Goal: Task Accomplishment & Management: Use online tool/utility

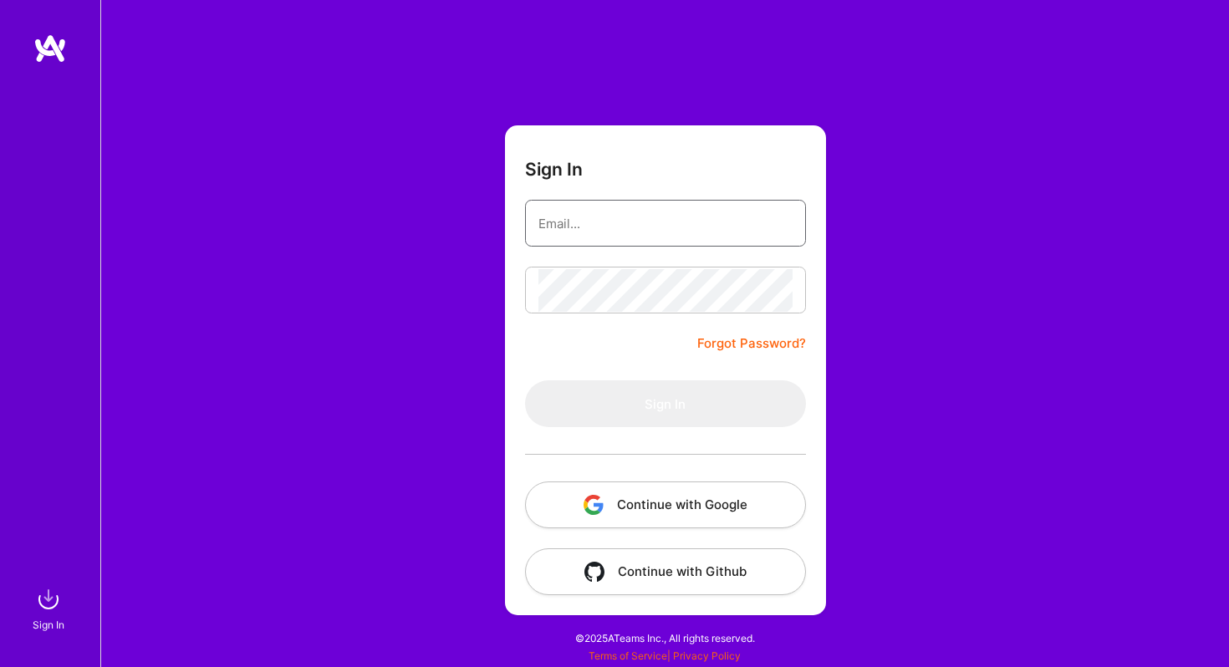
type input "[PERSON_NAME][EMAIL_ADDRESS][PERSON_NAME][DOMAIN_NAME]"
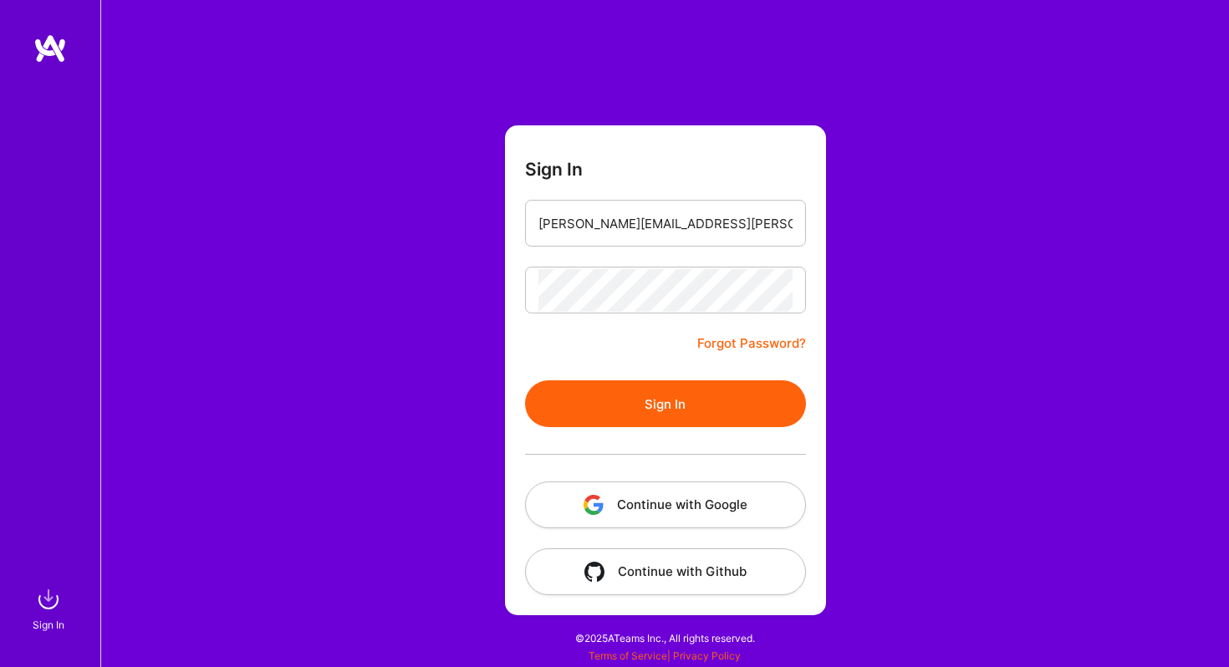
click at [616, 340] on form "Sign In [PERSON_NAME][EMAIL_ADDRESS][PERSON_NAME][DOMAIN_NAME] Forgot Password?…" at bounding box center [665, 370] width 321 height 490
click at [618, 395] on button "Sign In" at bounding box center [665, 403] width 281 height 47
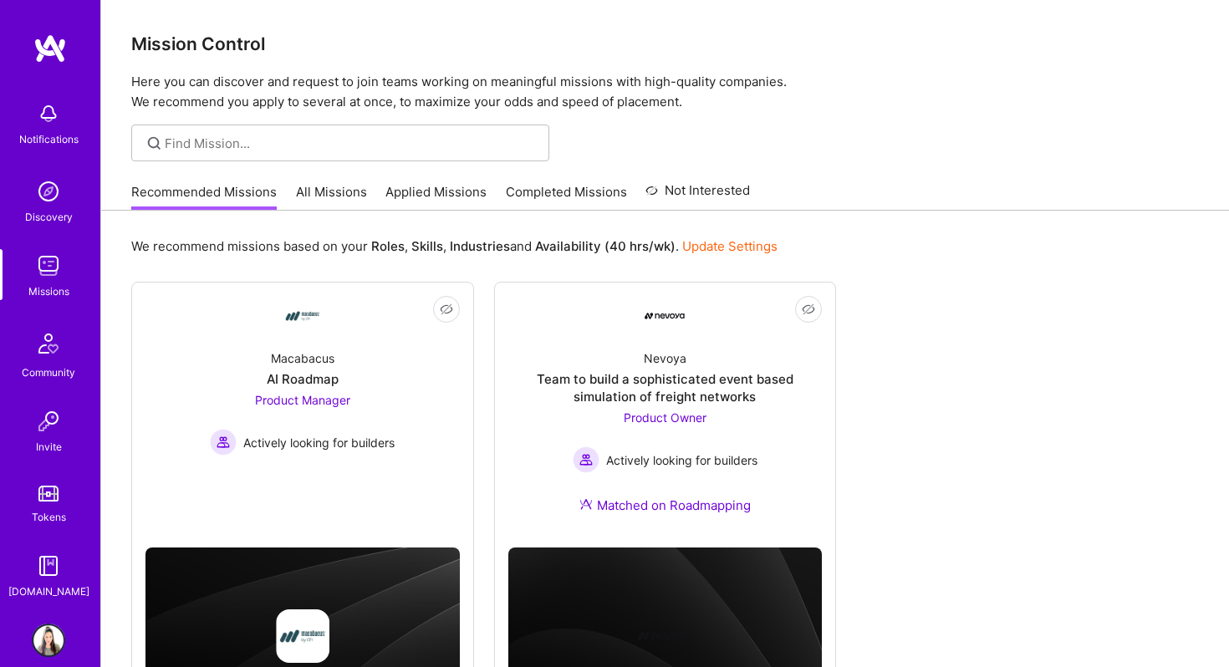
click at [322, 188] on link "All Missions" at bounding box center [331, 197] width 71 height 28
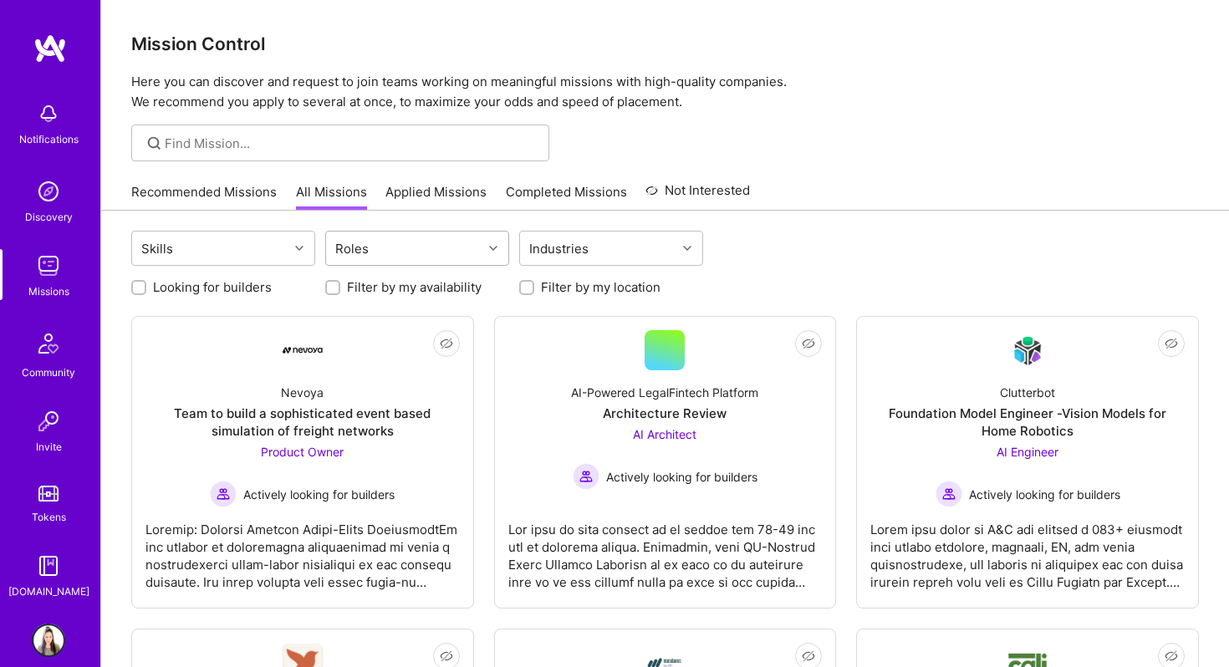
click at [381, 249] on div "Roles" at bounding box center [404, 248] width 156 height 33
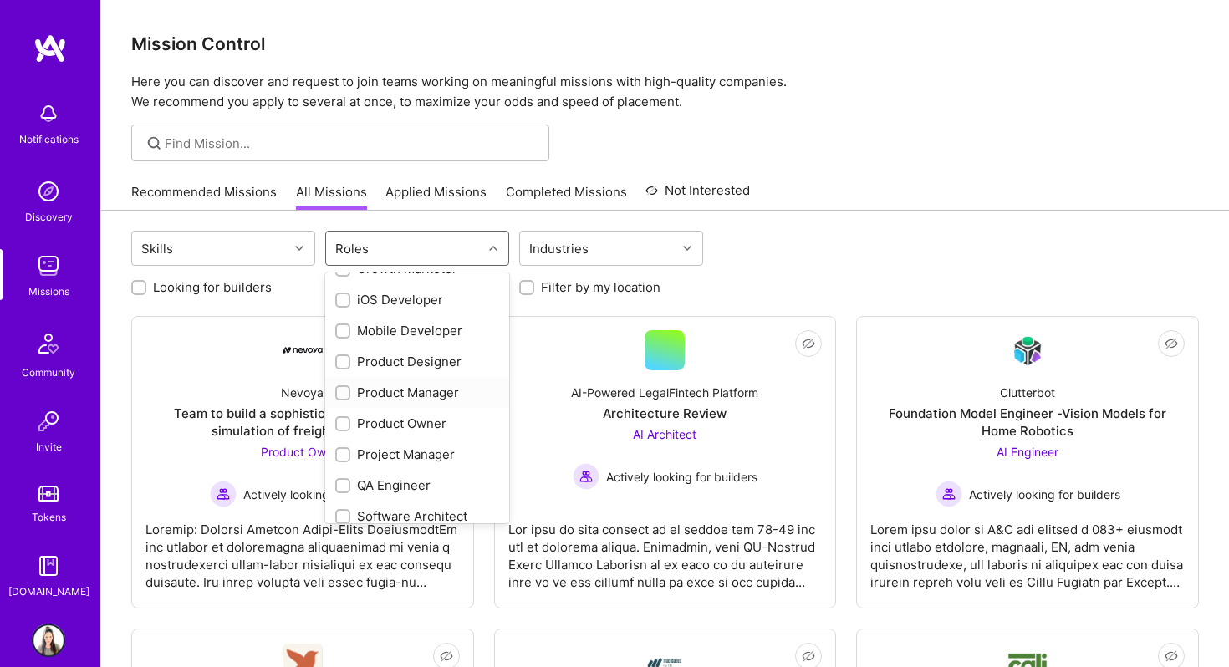
scroll to position [488, 0]
click at [336, 395] on div at bounding box center [342, 391] width 15 height 15
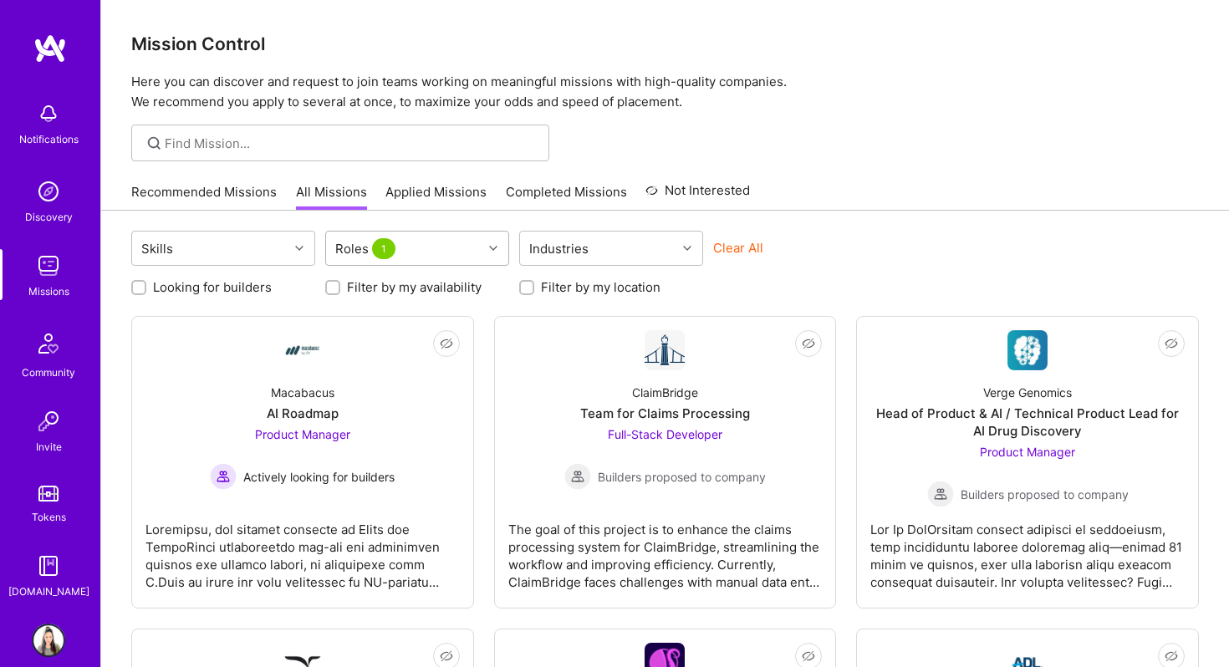
click at [435, 242] on div "Roles 1" at bounding box center [404, 248] width 156 height 33
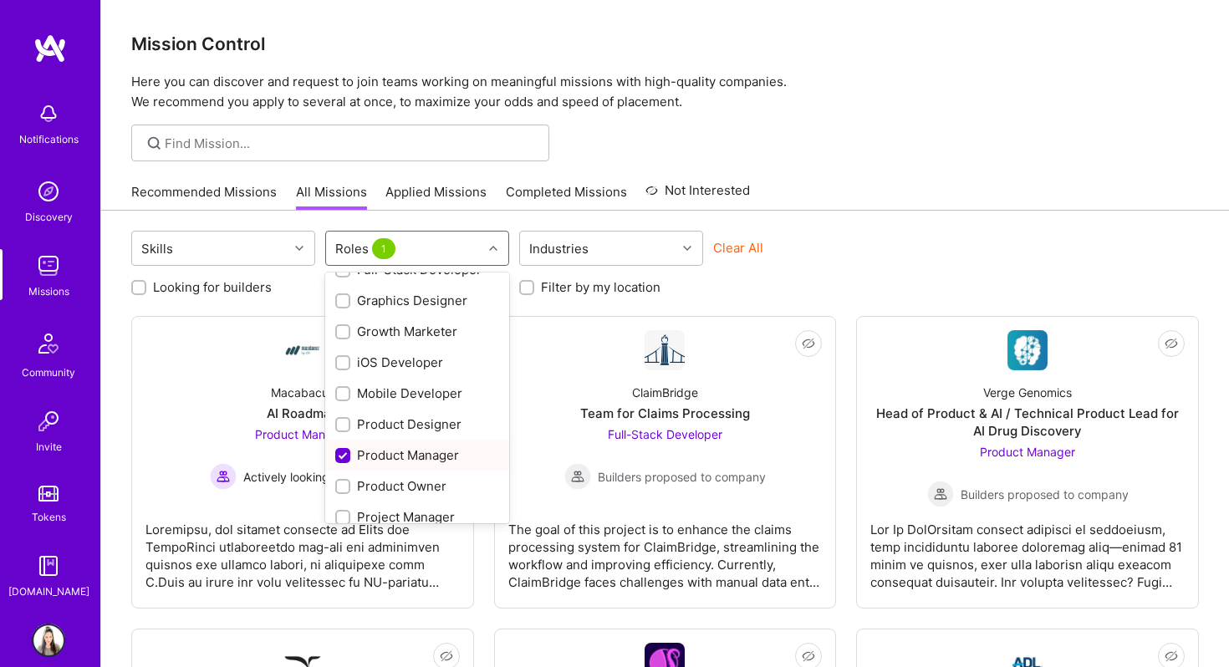
scroll to position [428, 0]
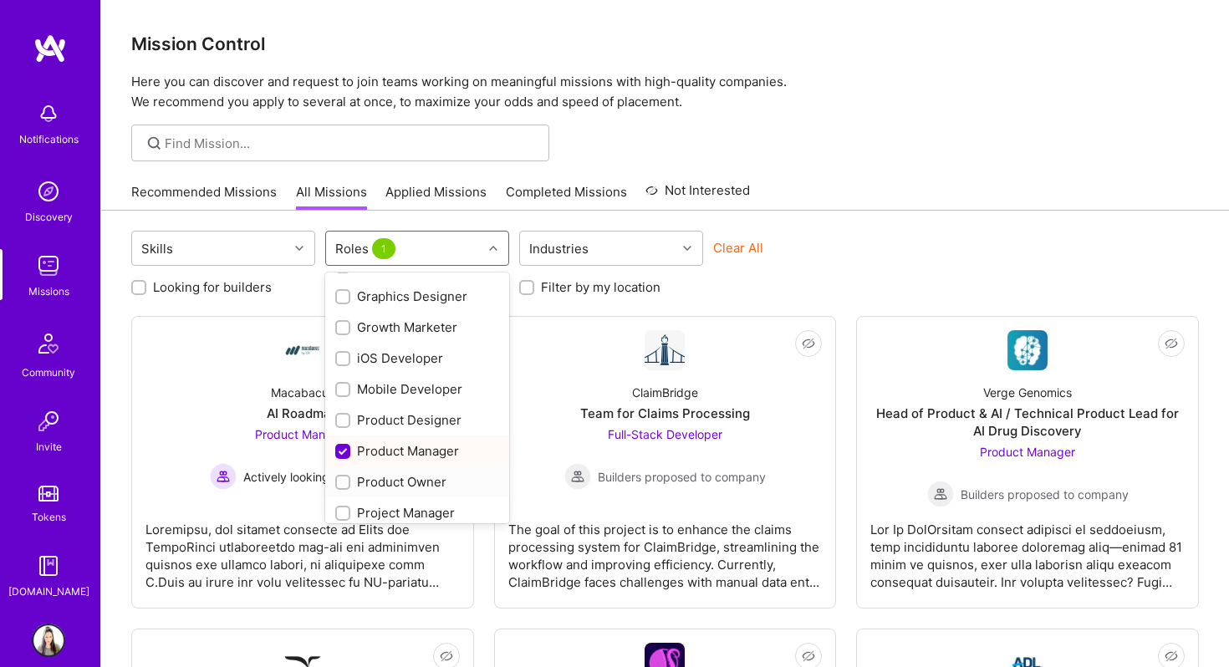
click at [342, 485] on input "checkbox" at bounding box center [345, 483] width 12 height 12
checkbox input "true"
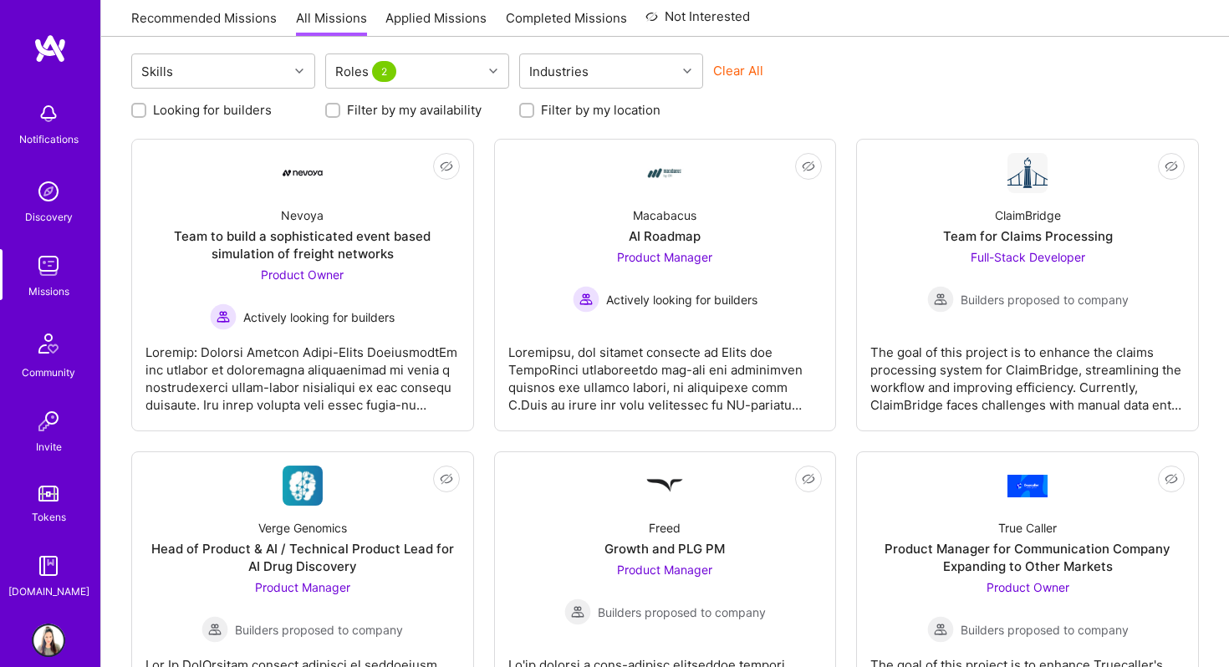
scroll to position [176, 0]
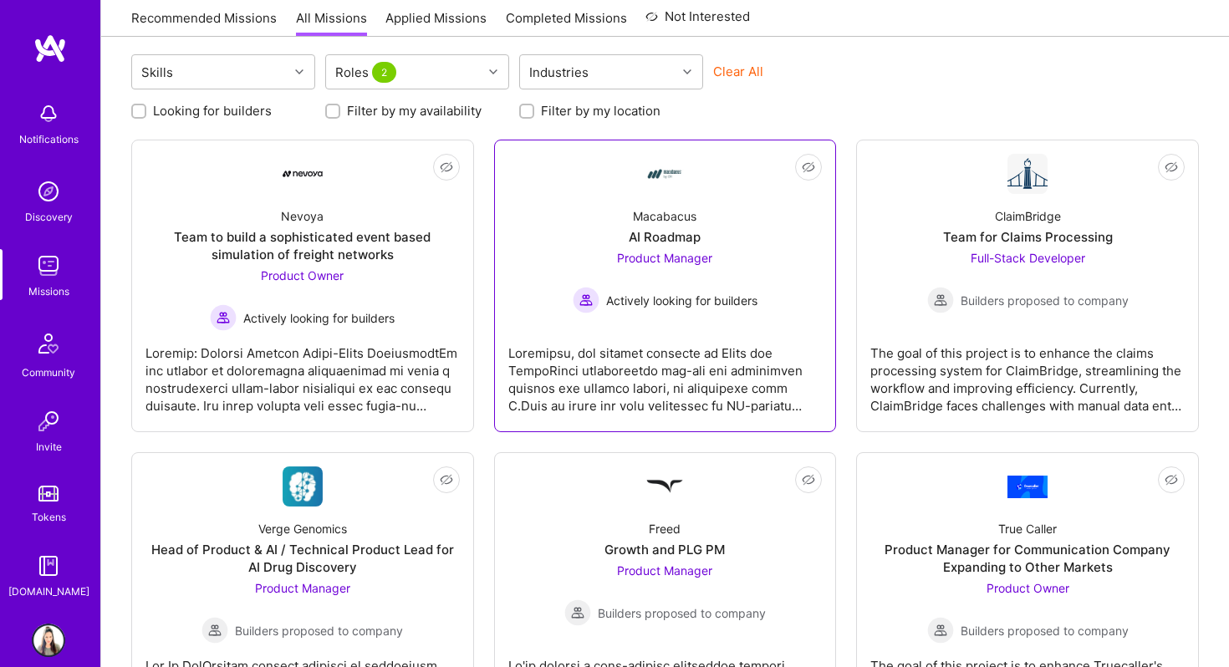
click at [740, 355] on div at bounding box center [665, 373] width 314 height 84
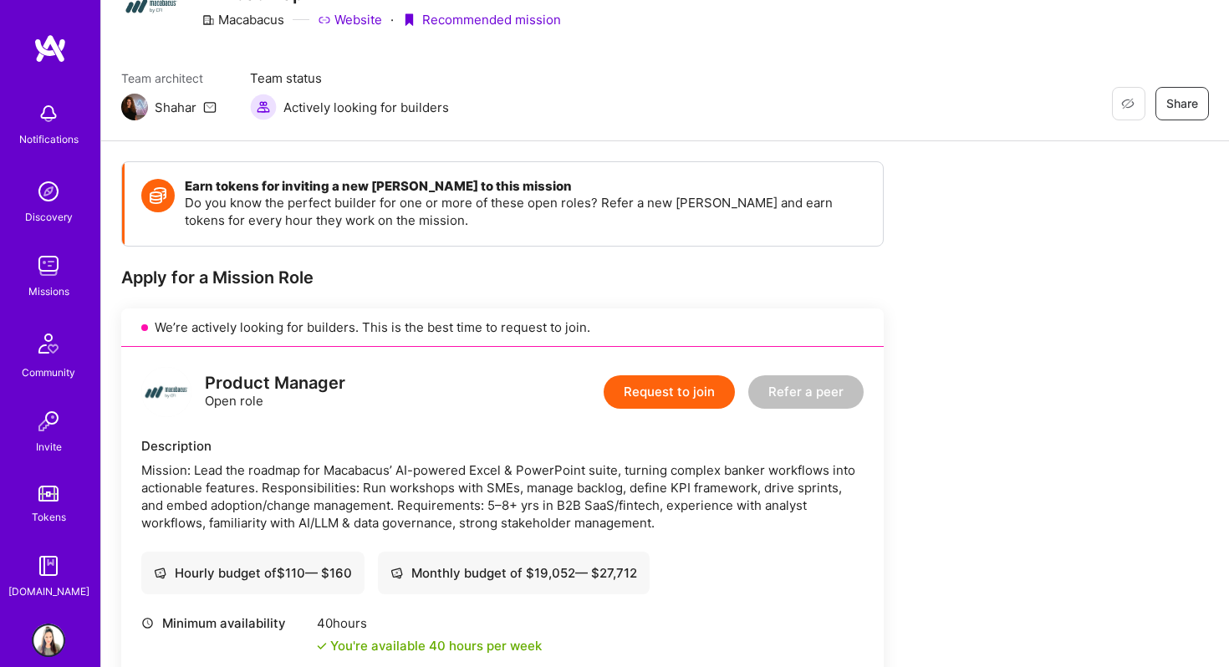
scroll to position [68, 0]
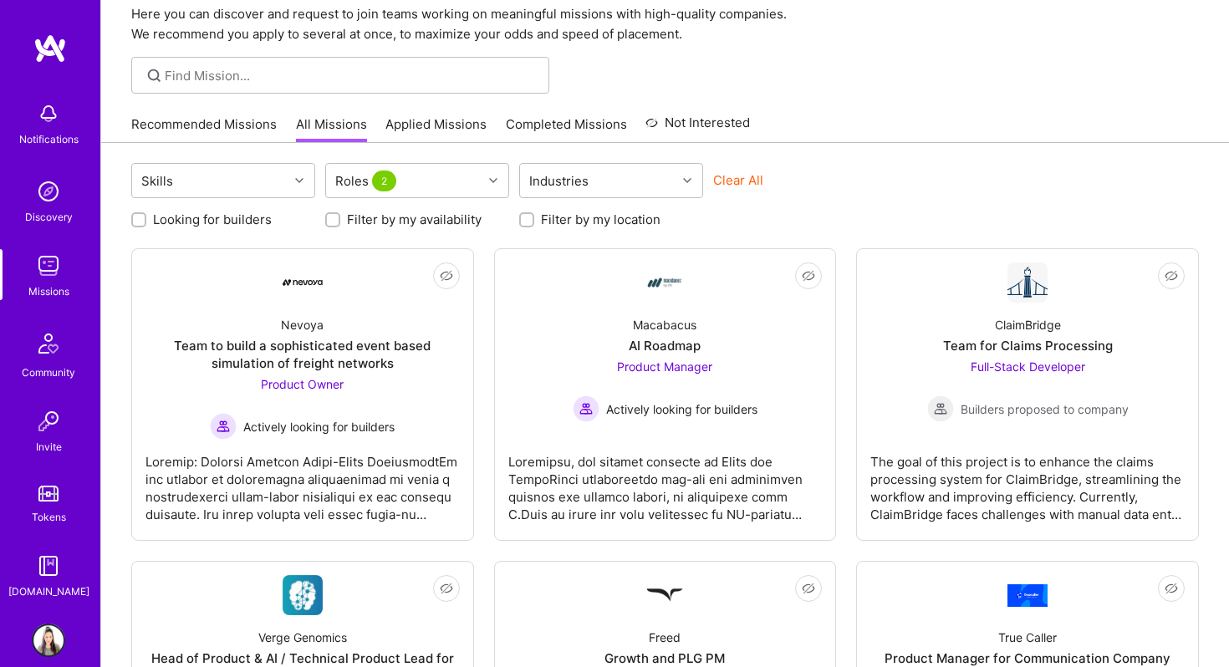
scroll to position [176, 0]
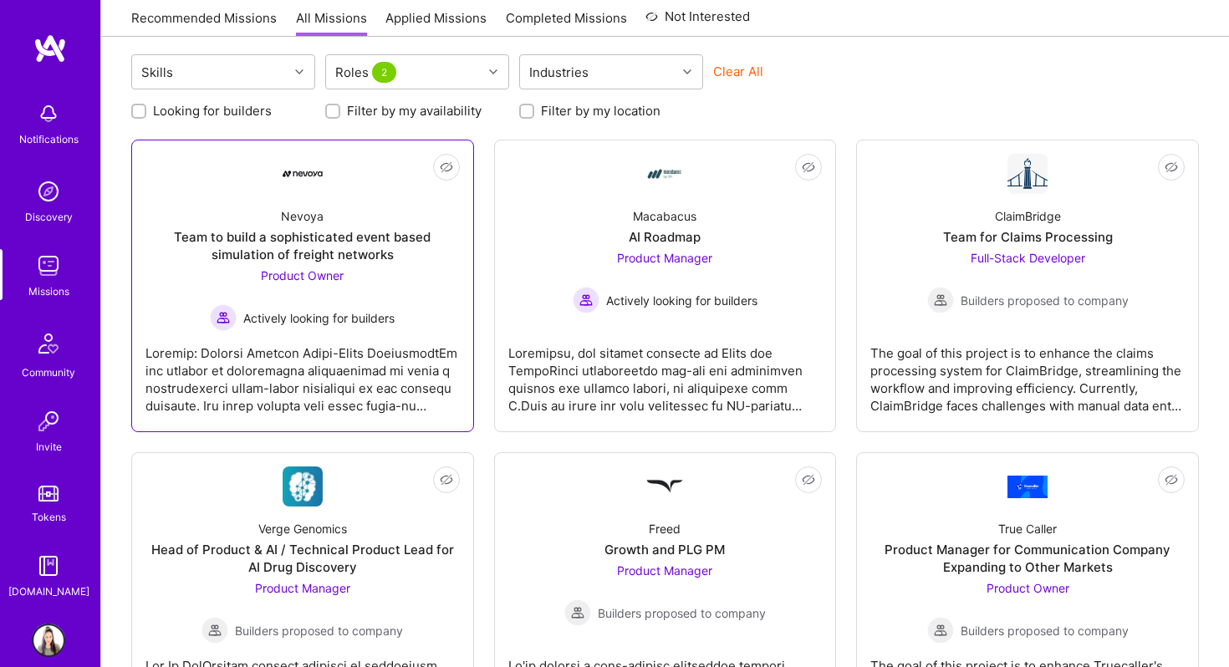
click at [282, 340] on div at bounding box center [302, 373] width 314 height 84
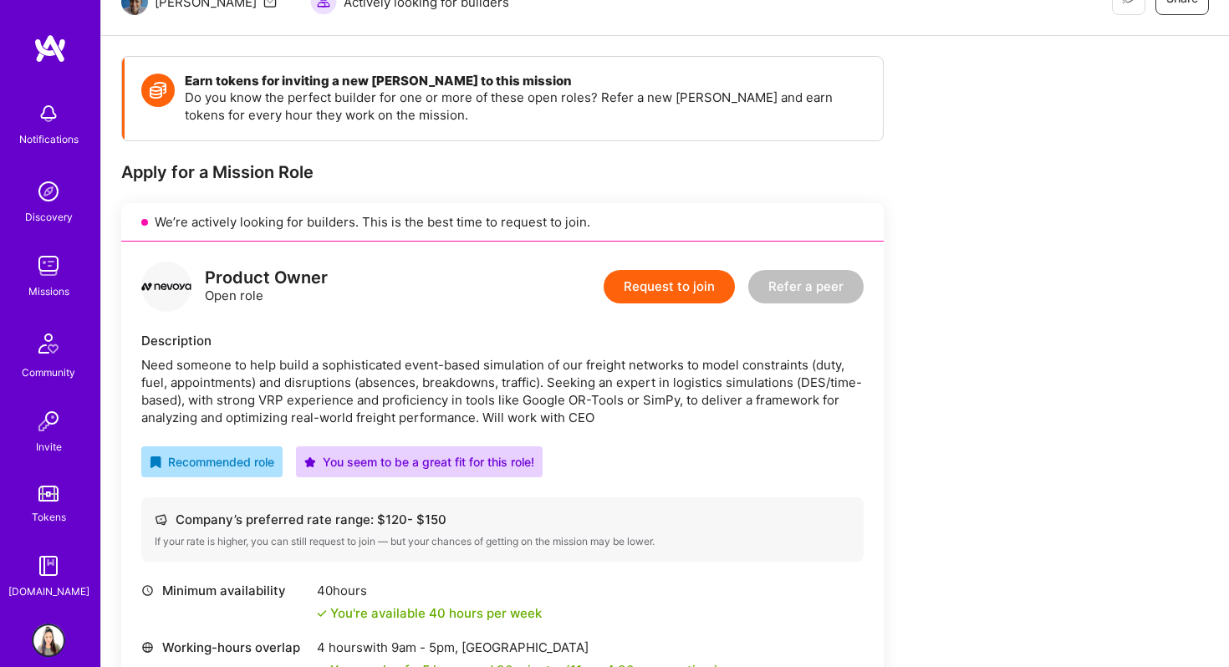
scroll to position [189, 0]
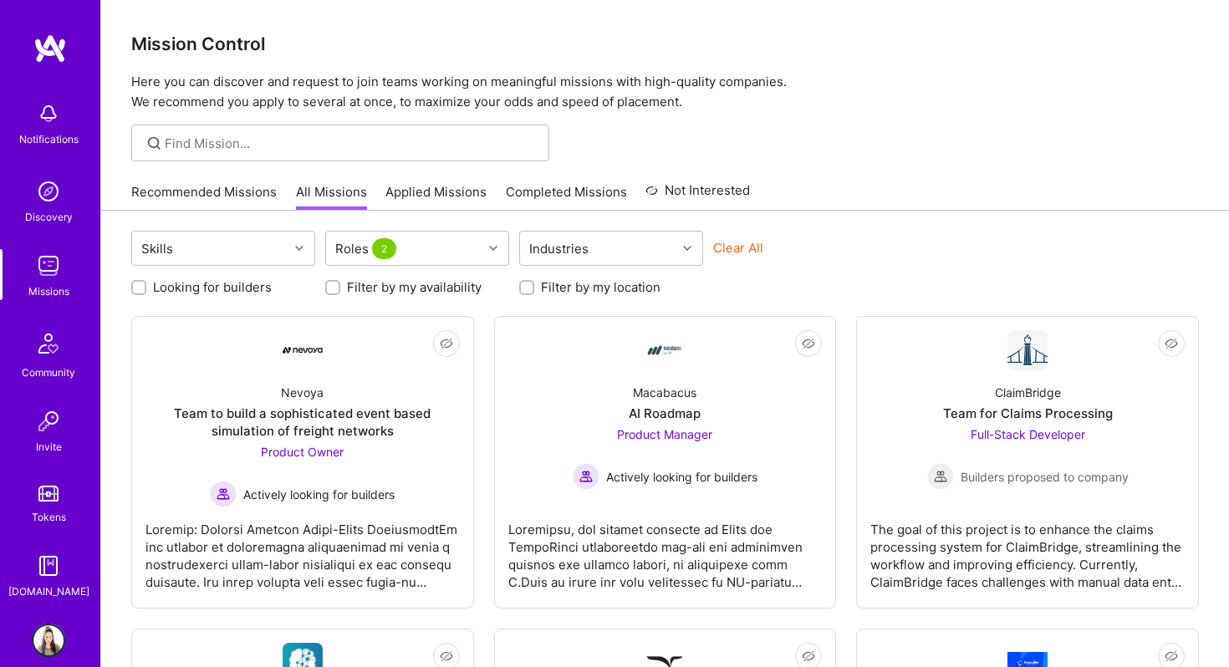
click at [36, 634] on img at bounding box center [48, 640] width 33 height 33
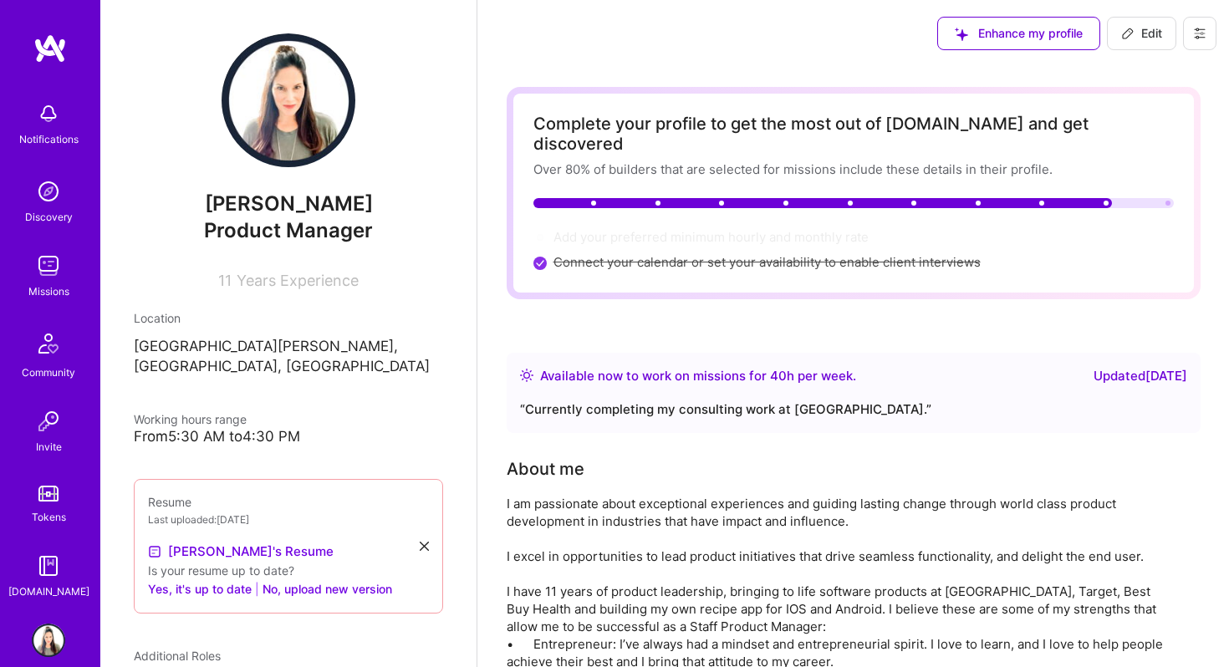
click at [47, 629] on img at bounding box center [48, 640] width 33 height 33
